Goal: Task Accomplishment & Management: Use online tool/utility

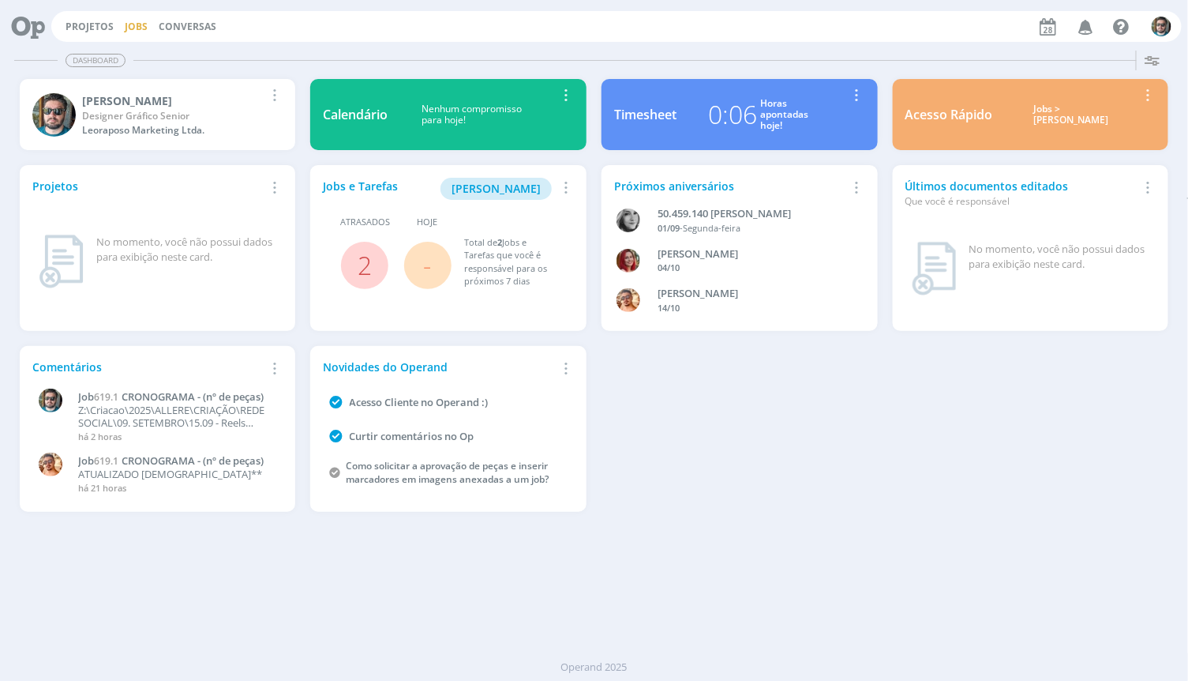
click at [130, 27] on link "Jobs" at bounding box center [136, 26] width 23 height 13
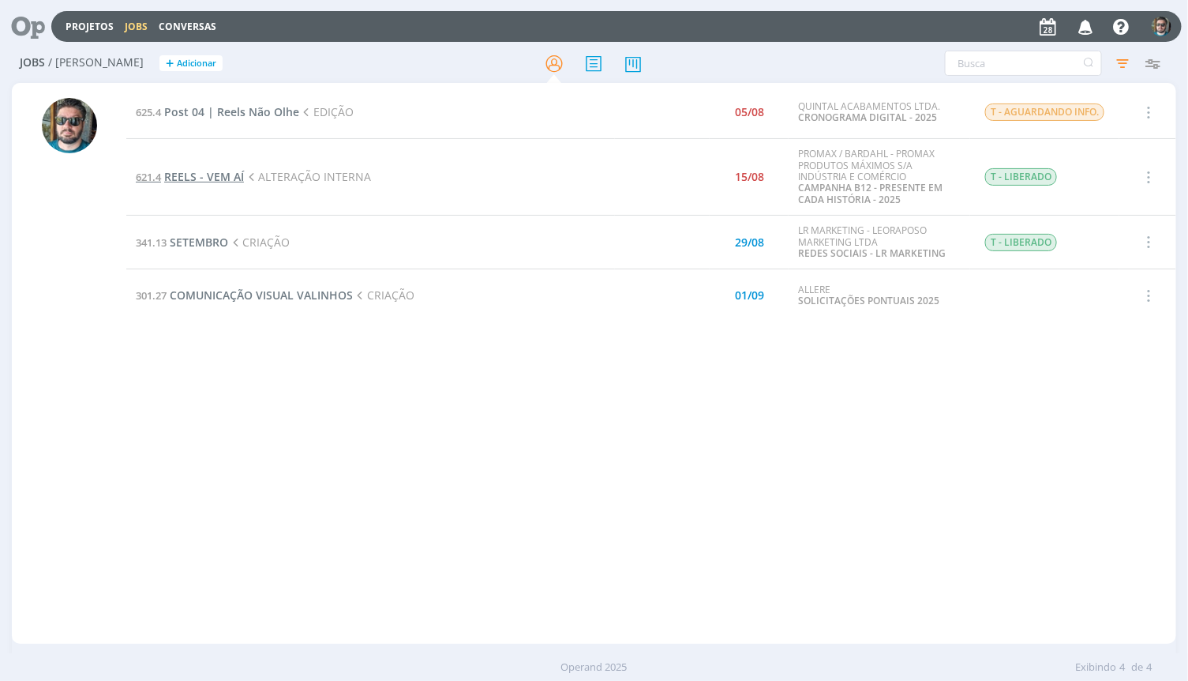
click at [192, 169] on span "REELS - VEM AÍ" at bounding box center [204, 176] width 80 height 15
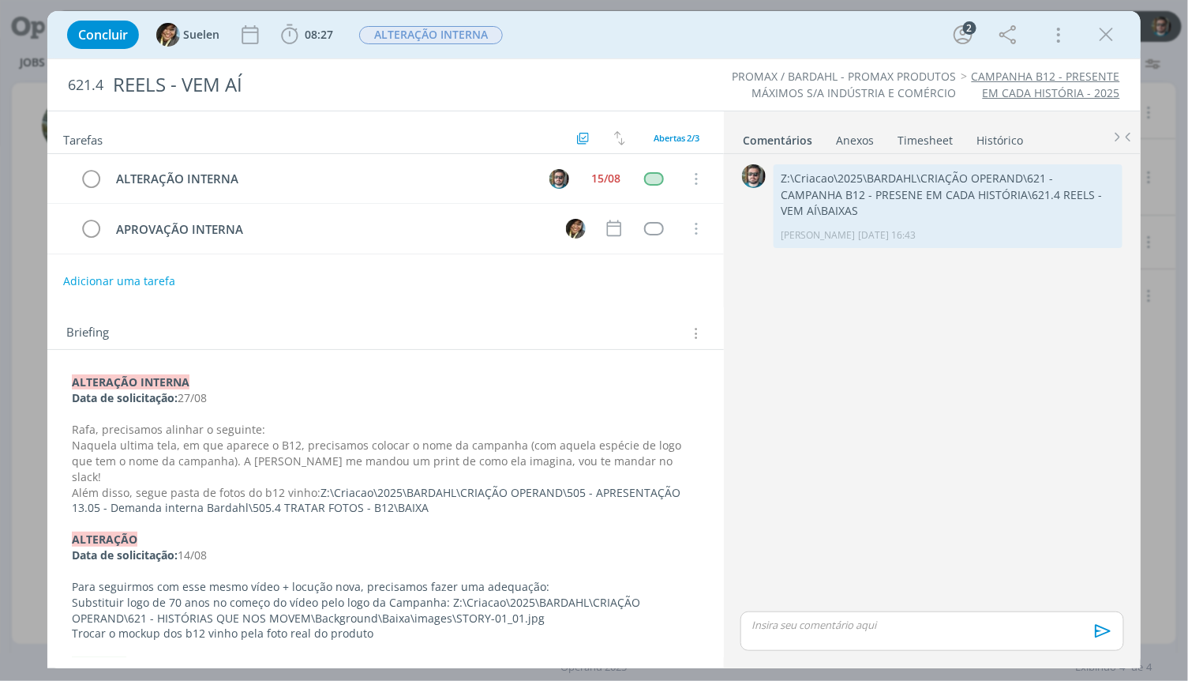
scroll to position [88, 0]
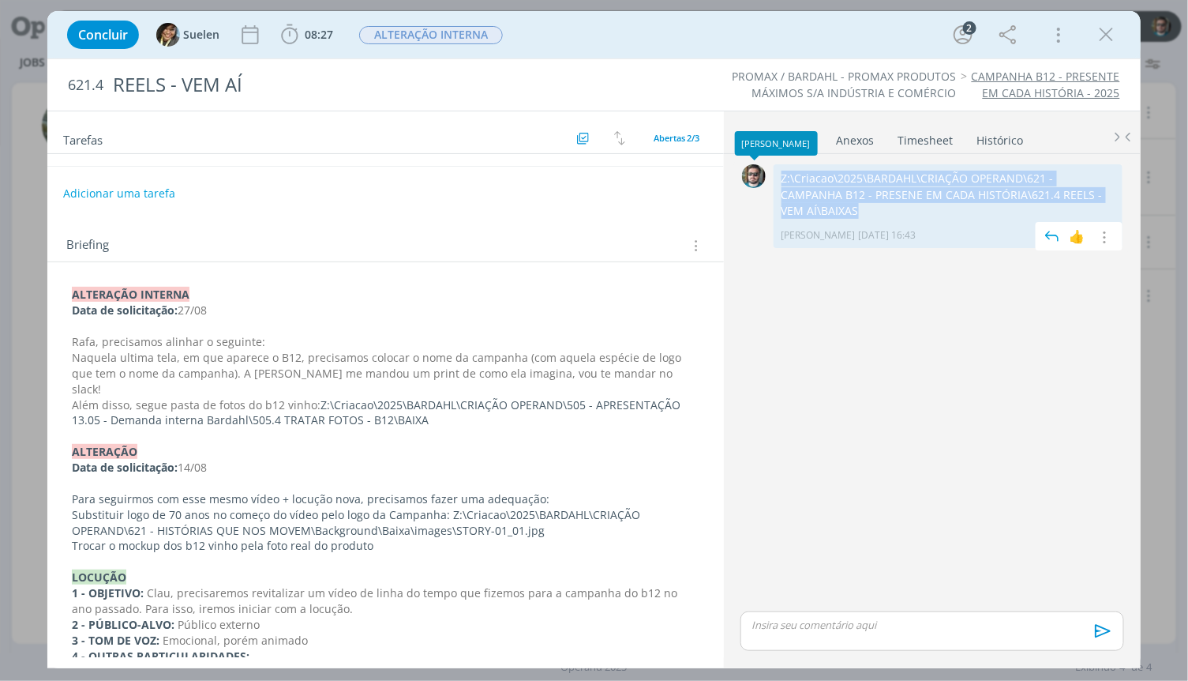
drag, startPoint x: 1117, startPoint y: 193, endPoint x: 764, endPoint y: 175, distance: 353.5
click at [764, 175] on div "0 Z:\Criacao\2025\BARDAHL\CRIAÇÃO OPERAND\621 - CAMPANHA B12 - PRESENE EM CADA …" at bounding box center [932, 206] width 396 height 92
copy div "0 Z:\Criacao\2025\BARDAHL\CRIAÇÃO OPERAND\621 - CAMPANHA B12 - PRESENE EM CADA …"
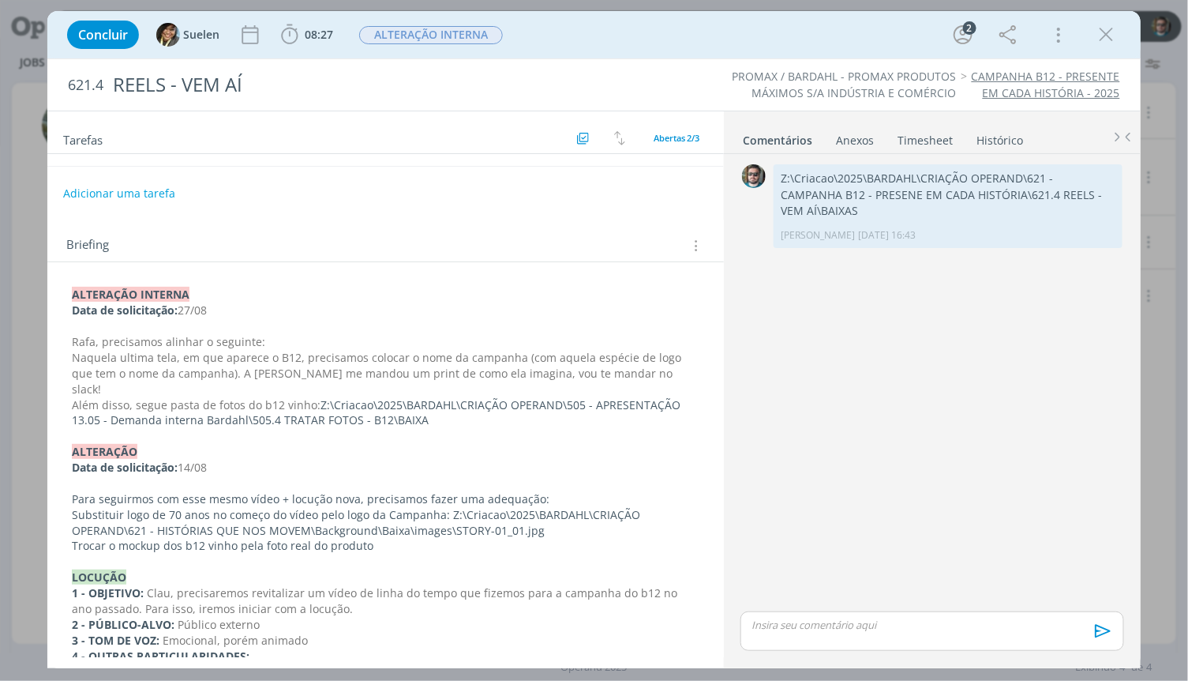
click at [812, 382] on div "0 Z:\Criacao\2025\BARDAHL\CRIAÇÃO OPERAND\621 - CAMPANHA B12 - PRESENE EM CADA …" at bounding box center [932, 384] width 396 height 448
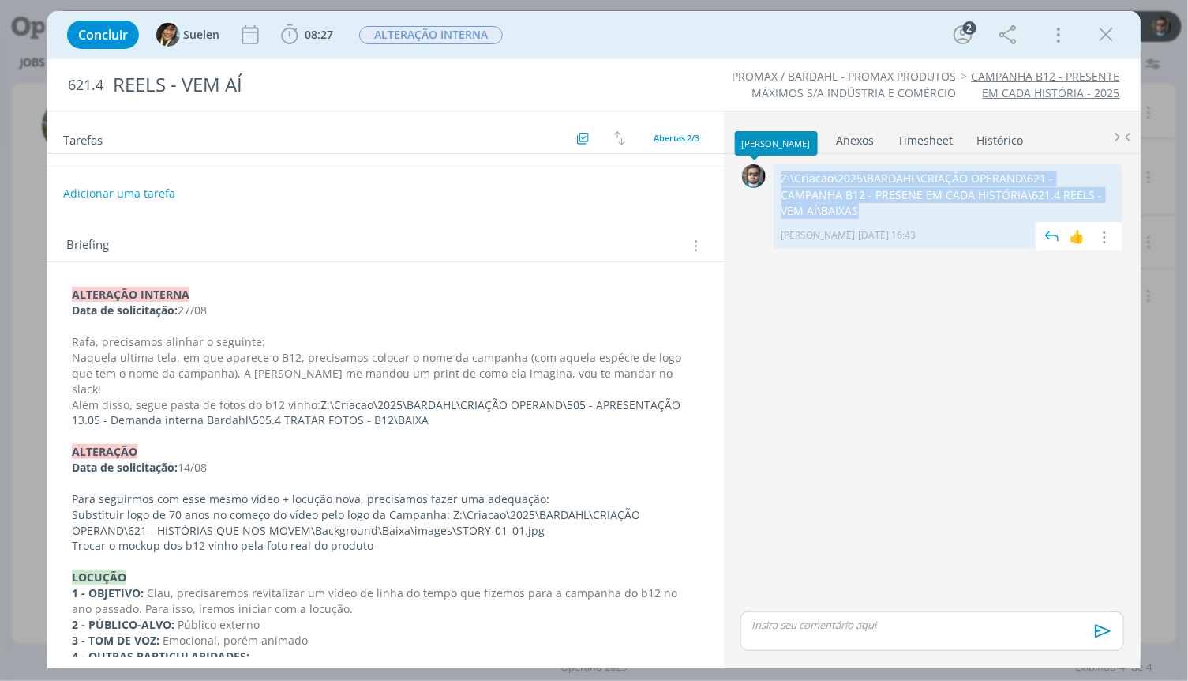
drag, startPoint x: 1109, startPoint y: 194, endPoint x: 760, endPoint y: 175, distance: 349.6
click at [760, 175] on div "0 Z:\Criacao\2025\BARDAHL\CRIAÇÃO OPERAND\621 - CAMPANHA B12 - PRESENE EM CADA …" at bounding box center [932, 206] width 396 height 92
copy div "0 Z:\Criacao\2025\BARDAHL\CRIAÇÃO OPERAND\621 - CAMPANHA B12 - PRESENE EM CADA …"
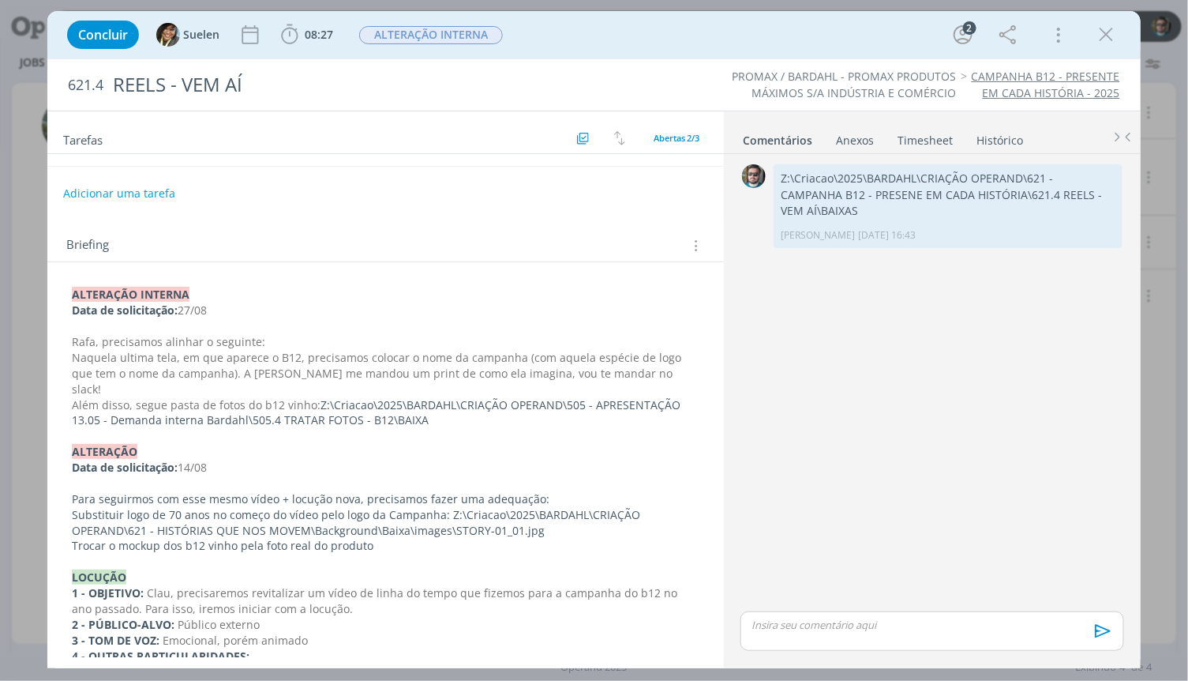
click at [1038, 369] on div "0 Z:\Criacao\2025\BARDAHL\CRIAÇÃO OPERAND\621 - CAMPANHA B12 - PRESENE EM CADA …" at bounding box center [932, 384] width 396 height 448
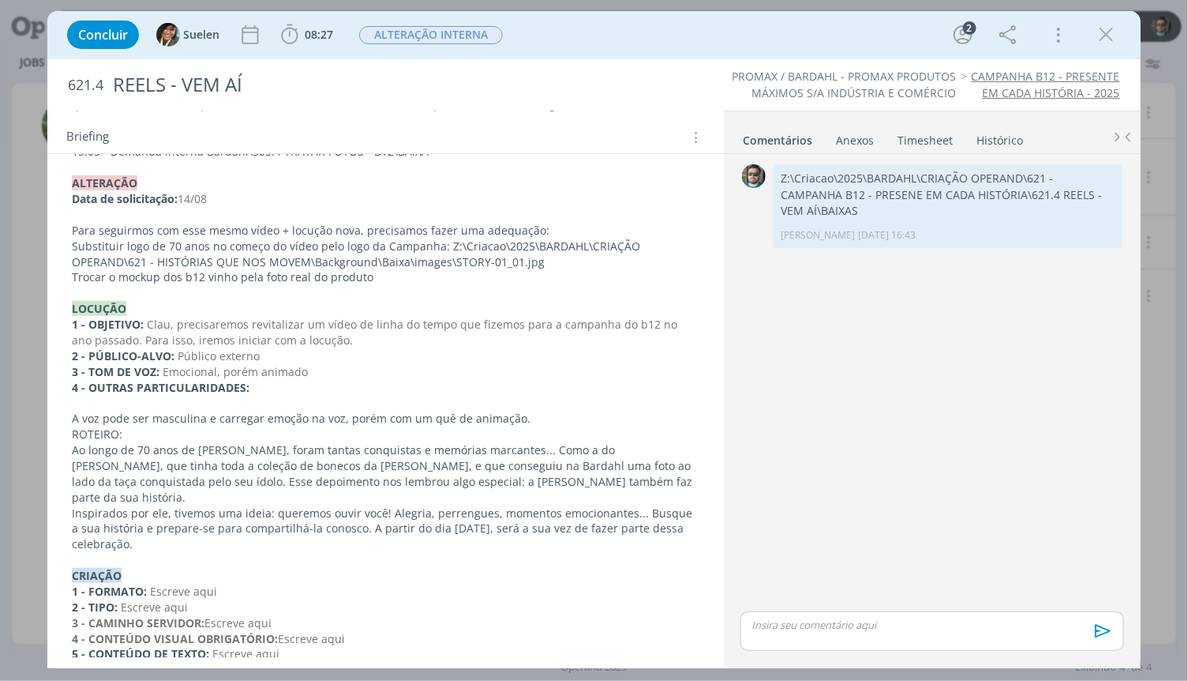
scroll to position [263, 0]
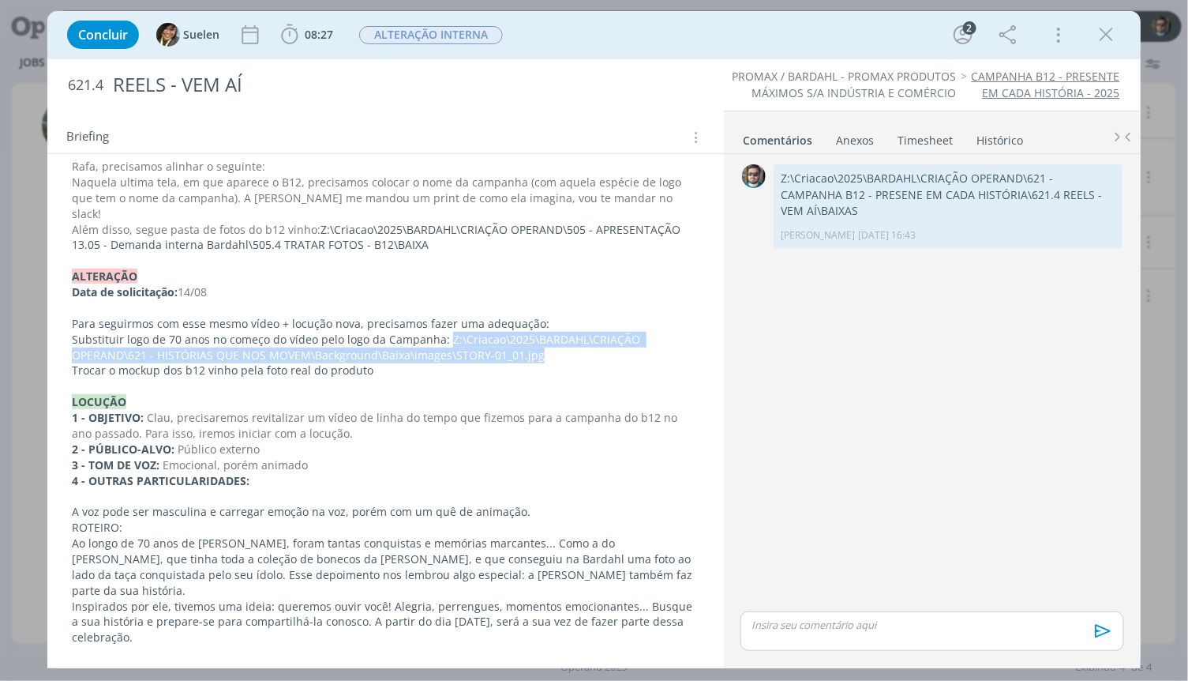
drag, startPoint x: 554, startPoint y: 342, endPoint x: 442, endPoint y: 325, distance: 112.7
click at [442, 332] on p "Substituir logo de 70 anos no começo do vídeo pelo logo da Campanha: Z:\Criacao…" at bounding box center [386, 348] width 628 height 32
copy p "Z:\Criacao\2025\BARDAHL\CRIAÇÃO OPERAND\621 - HISTÓRIAS QUE NOS MOVEM\Backgroun…"
